Goal: Information Seeking & Learning: Learn about a topic

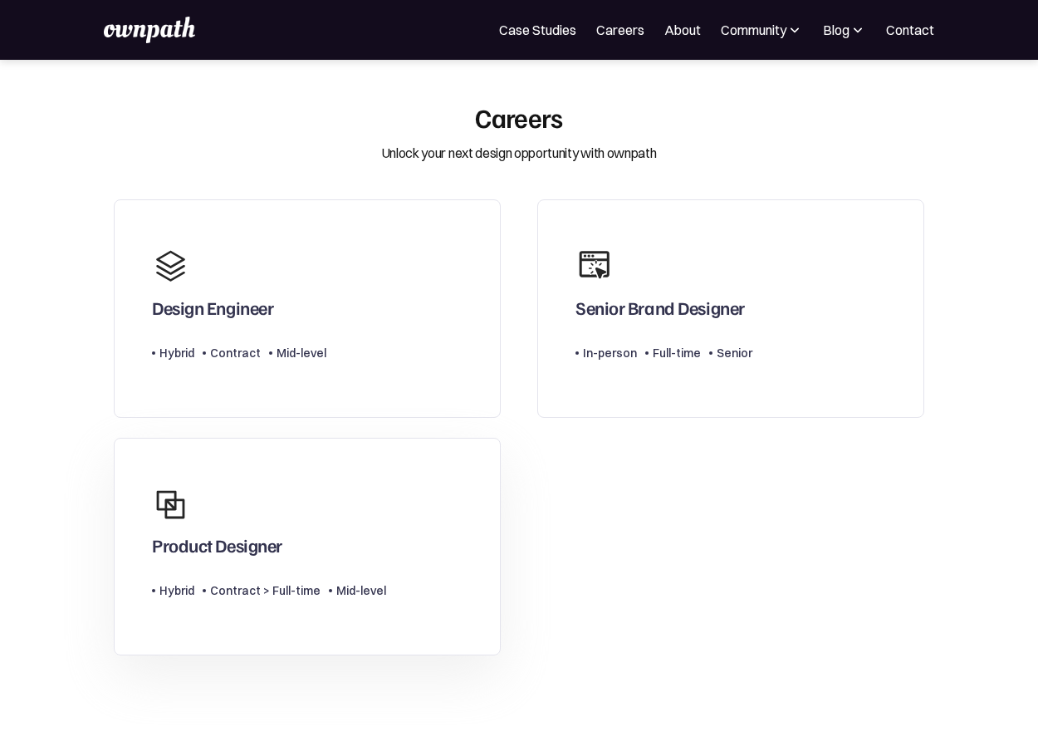
click at [413, 465] on link "Product Designer Type Level Hybrid Contract > Full-time Mid-level" at bounding box center [307, 547] width 387 height 218
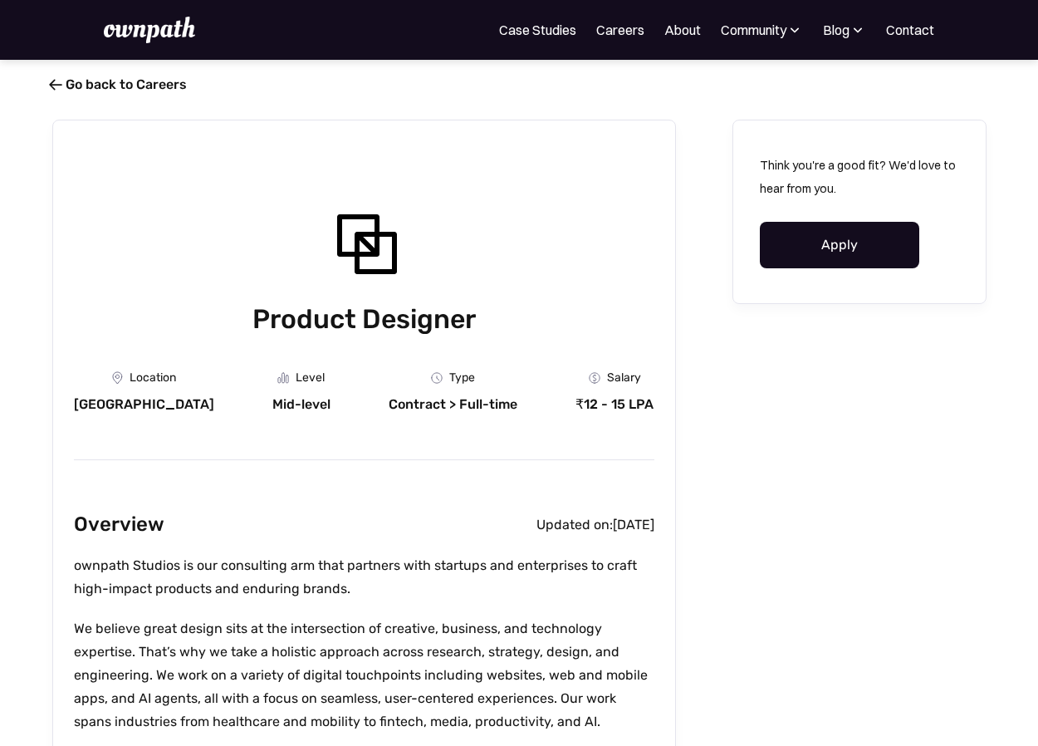
click at [64, 80] on link " Go back to Careers" at bounding box center [119, 84] width 135 height 16
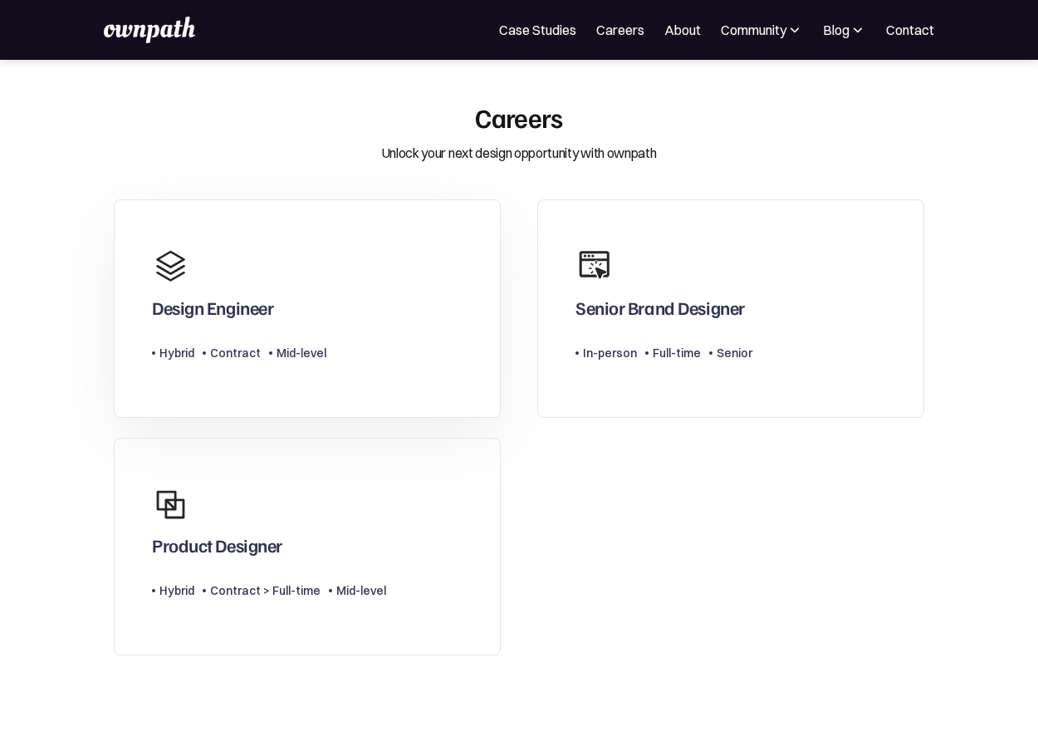
click at [201, 317] on div "Design Engineer" at bounding box center [212, 307] width 121 height 22
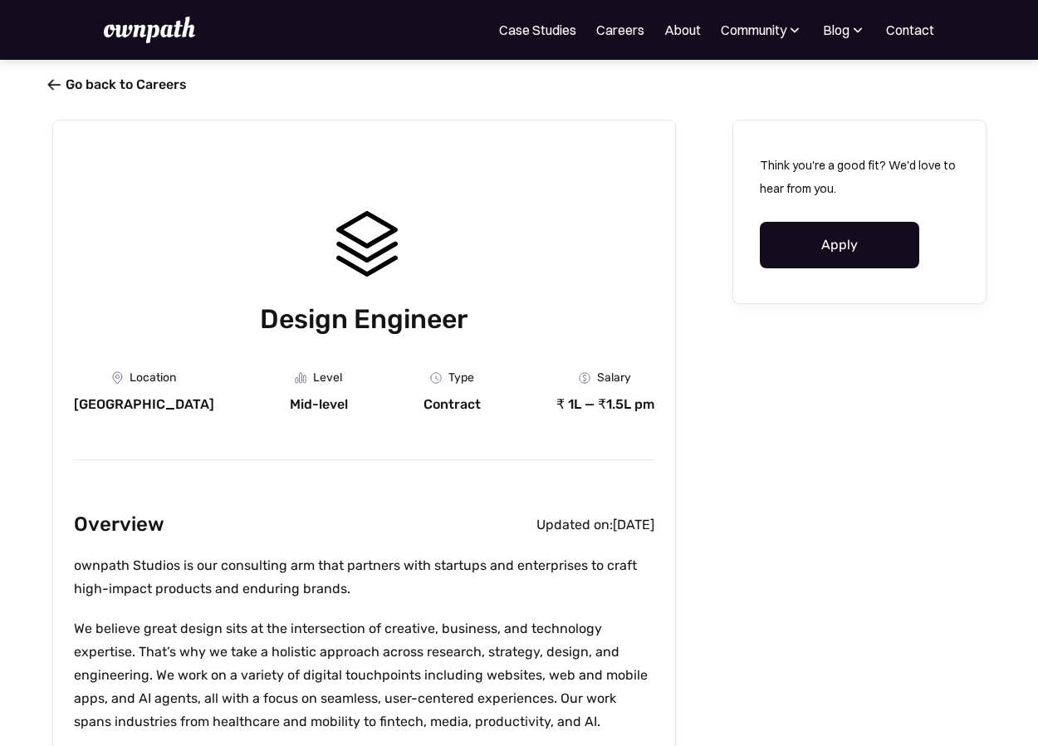
click at [53, 81] on span "" at bounding box center [53, 84] width 13 height 17
click at [67, 86] on link " Go back to Careers" at bounding box center [119, 84] width 135 height 16
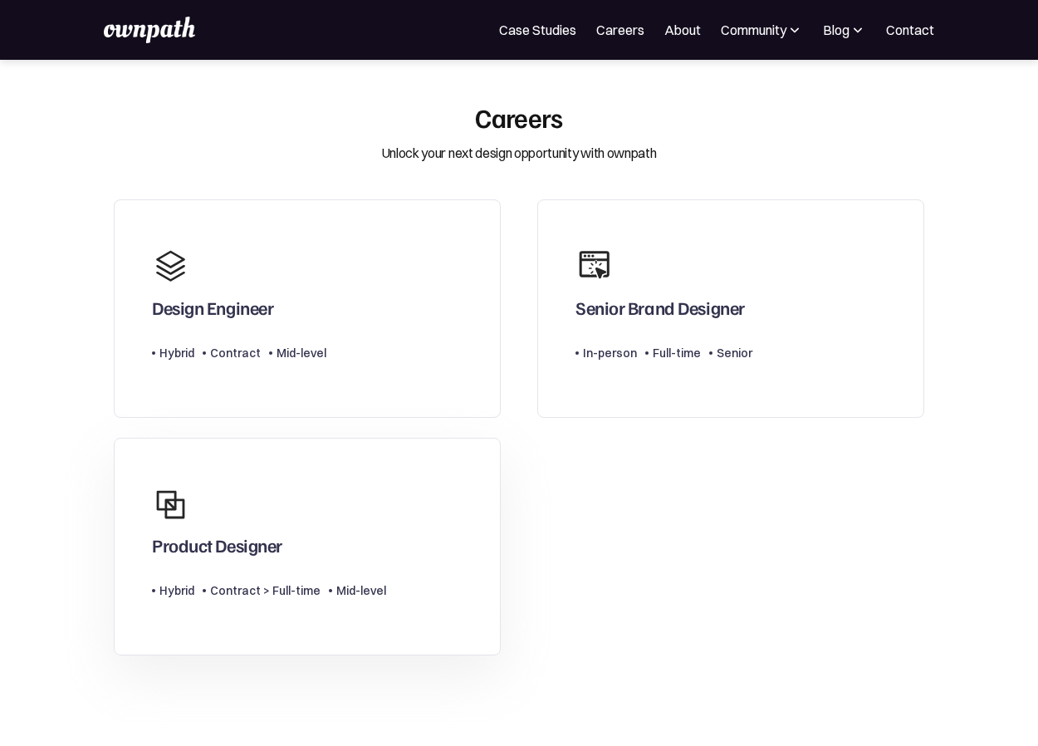
click at [272, 548] on div "Product Designer" at bounding box center [217, 545] width 130 height 22
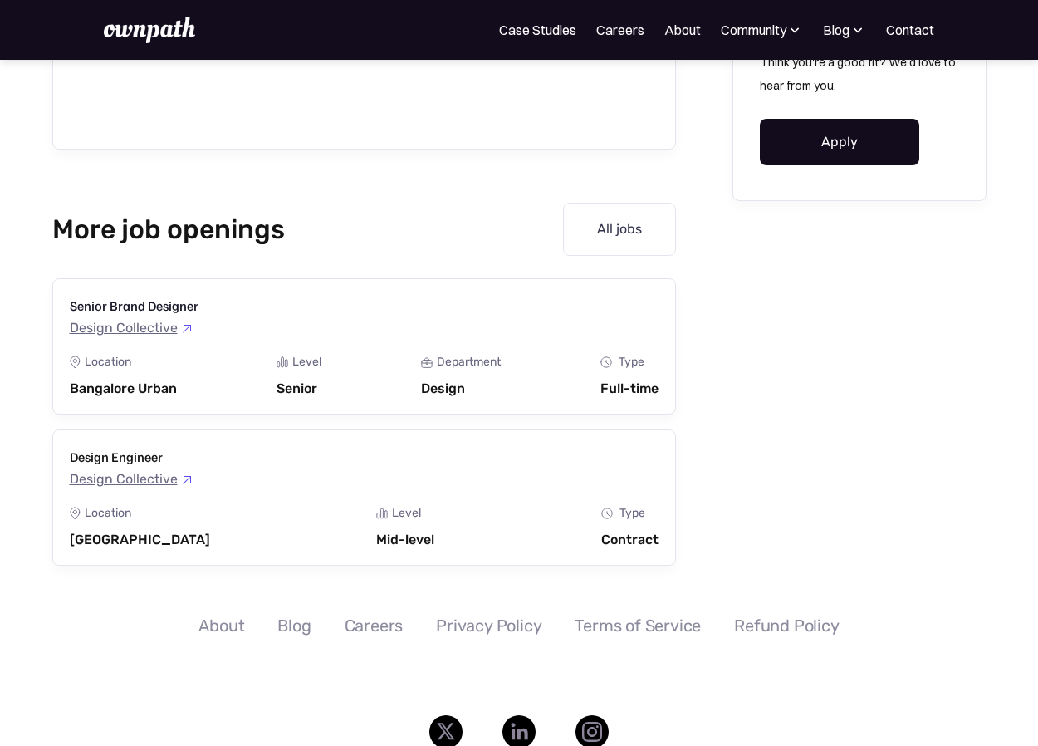
scroll to position [2140, 0]
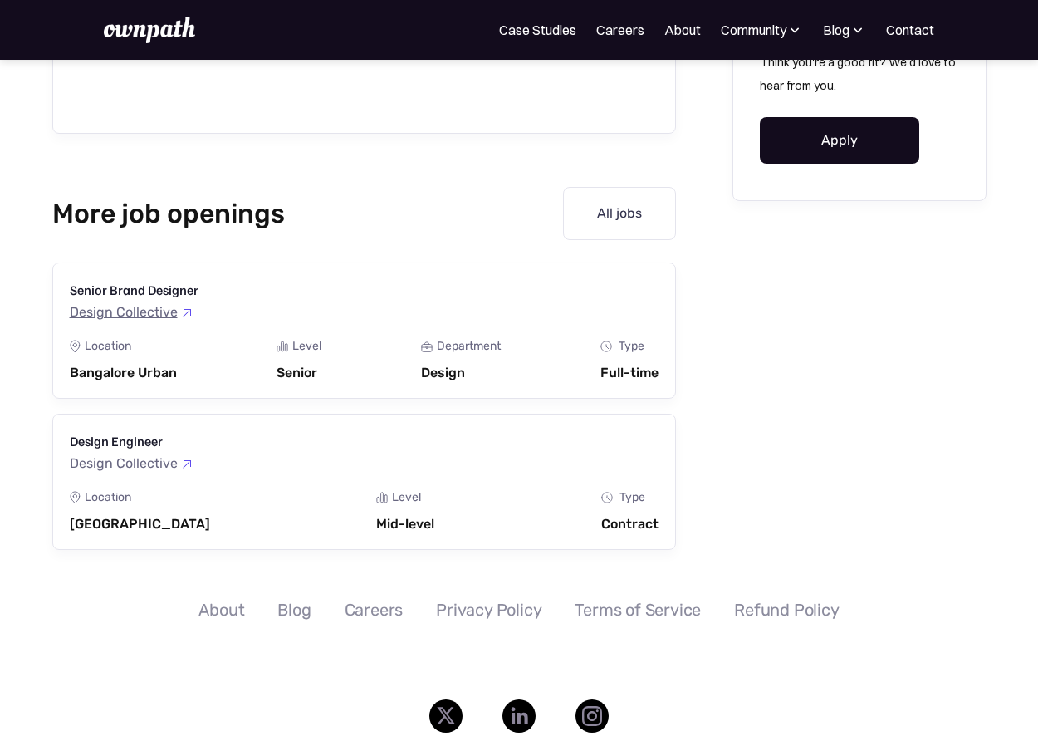
click at [851, 142] on link "Apply" at bounding box center [839, 140] width 159 height 47
